Goal: Navigation & Orientation: Find specific page/section

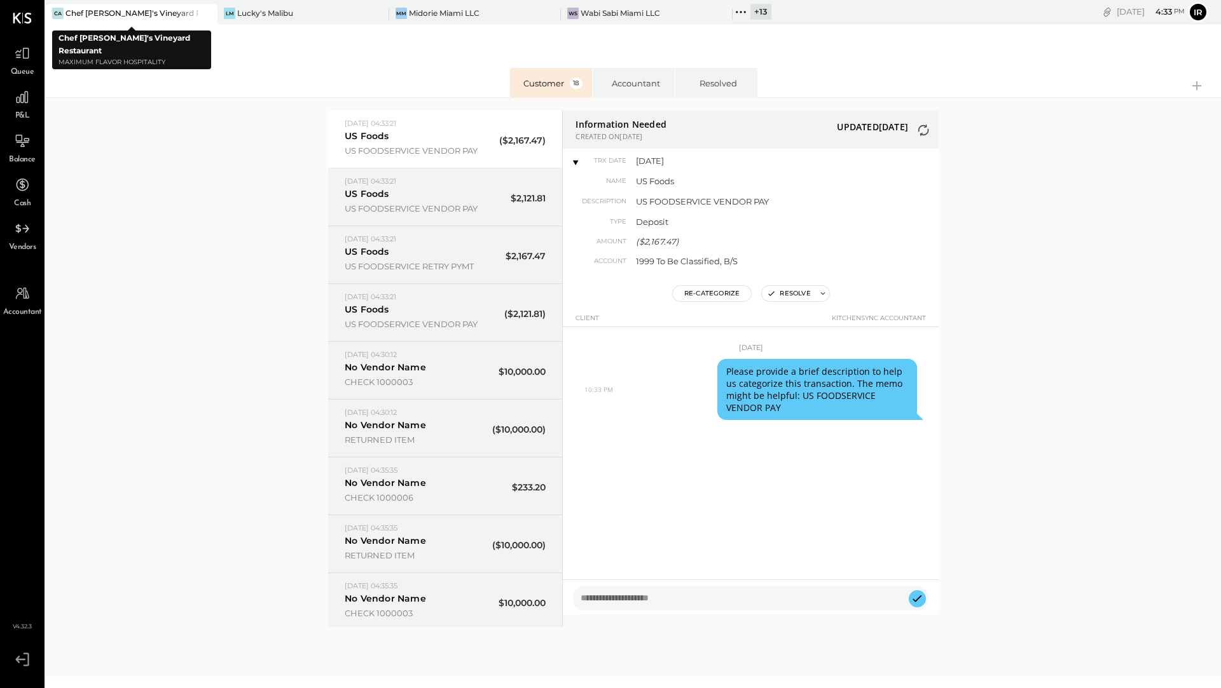
click at [170, 17] on div "Chef [PERSON_NAME]'s Vineyard Restaurant" at bounding box center [131, 13] width 133 height 11
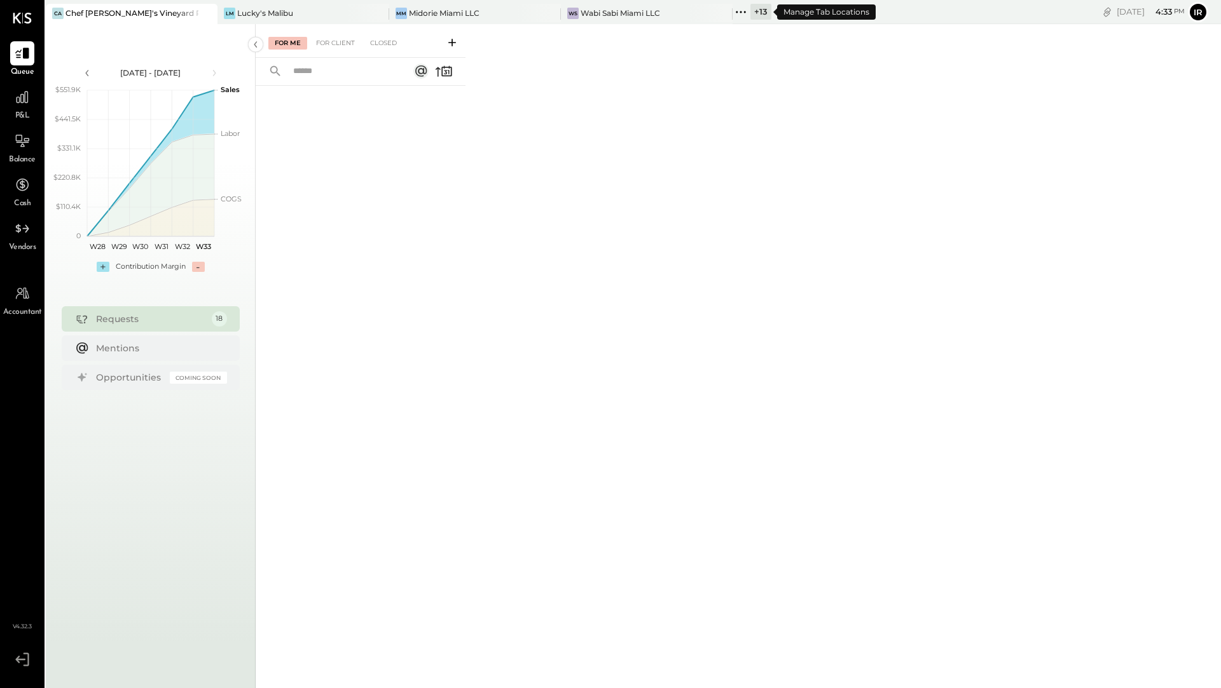
click at [758, 15] on div "+ 13" at bounding box center [760, 12] width 21 height 16
